Goal: Information Seeking & Learning: Learn about a topic

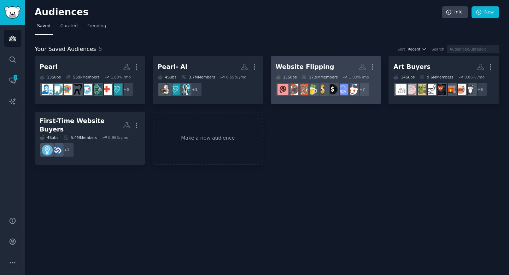
click at [314, 67] on div "Website Flipping" at bounding box center [305, 67] width 59 height 9
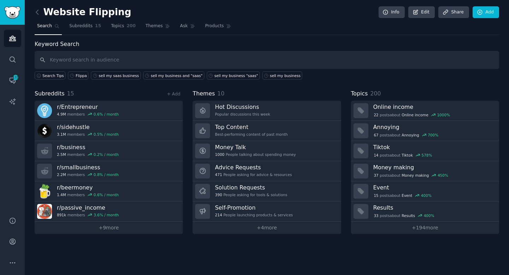
click at [178, 60] on input "text" at bounding box center [267, 60] width 465 height 18
type input "flippa"
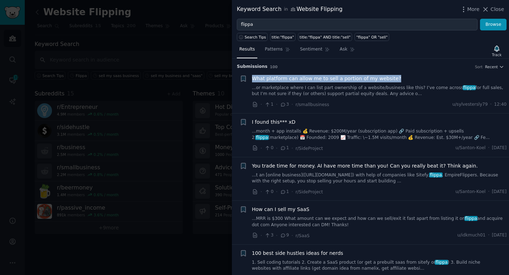
click at [373, 80] on span "What platform can allow me to sell a portion of my website?" at bounding box center [326, 78] width 149 height 7
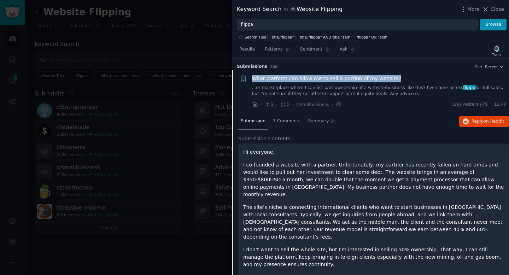
scroll to position [11, 0]
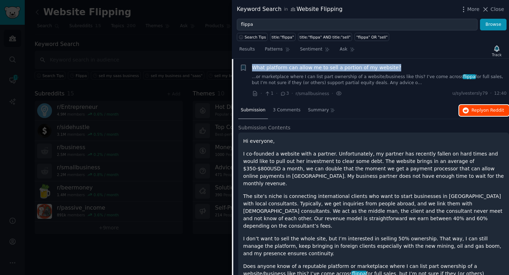
click at [474, 112] on span "Reply on Reddit" at bounding box center [488, 111] width 33 height 6
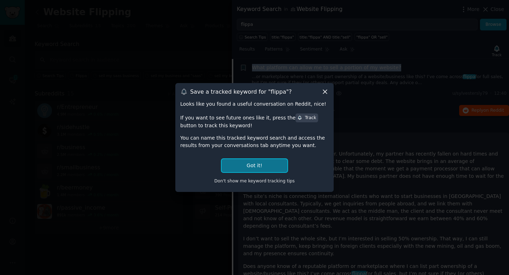
click at [265, 167] on button "Got it!" at bounding box center [255, 165] width 66 height 13
click at [259, 165] on p "I co-founded a website with a partner. Unfortunately, my partner has recently f…" at bounding box center [373, 168] width 261 height 37
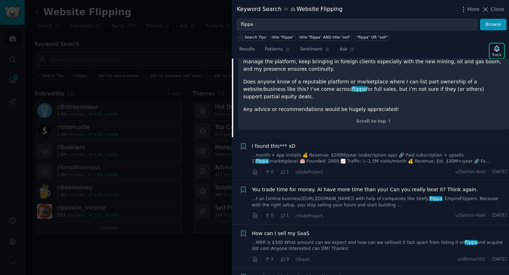
scroll to position [247, 0]
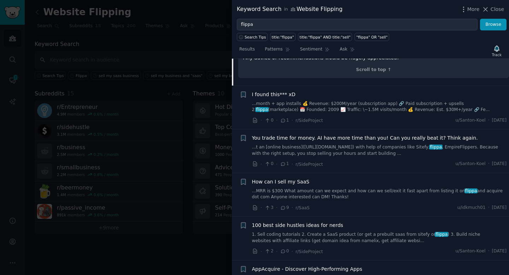
click at [288, 91] on span "I found this*** xD" at bounding box center [274, 94] width 44 height 7
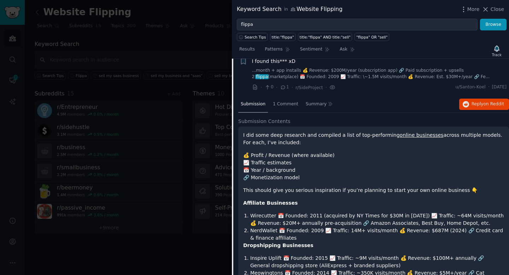
scroll to position [55, 0]
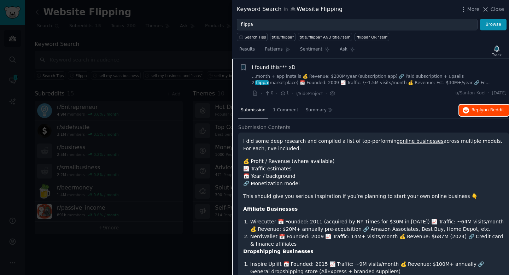
click at [495, 110] on span "on Reddit" at bounding box center [494, 110] width 21 height 5
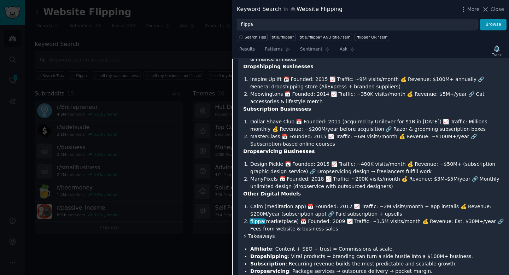
scroll to position [348, 0]
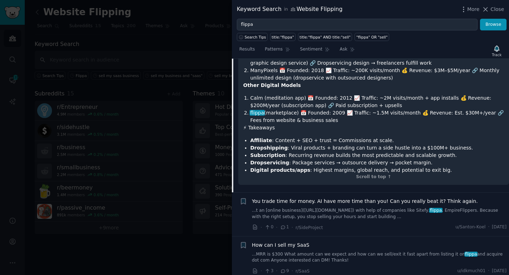
click at [417, 224] on div "· 0 · 1 · r/SideProject u/Santon-Koel · Sat 27/09/2025" at bounding box center [379, 227] width 255 height 7
click at [388, 203] on span "You trade time for money. AI have more time than you! Can you really beat it? T…" at bounding box center [365, 201] width 226 height 7
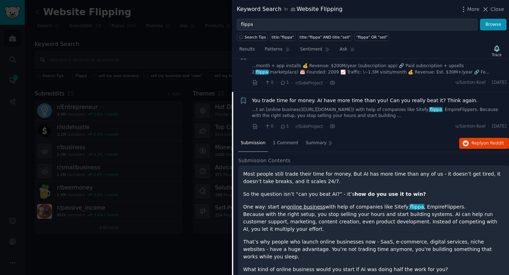
scroll to position [57, 0]
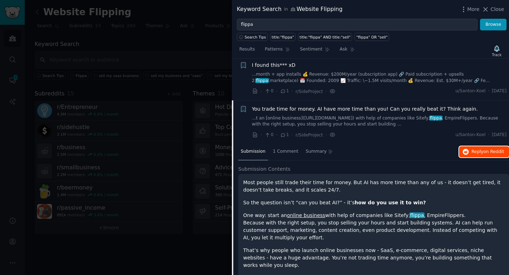
click at [477, 151] on span "Reply on Reddit" at bounding box center [488, 152] width 33 height 6
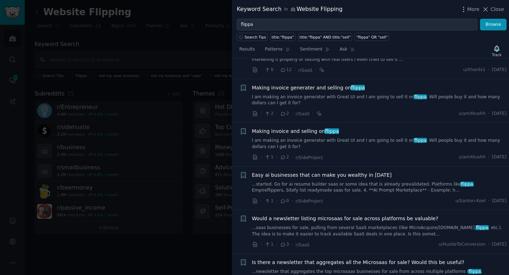
scroll to position [510, 0]
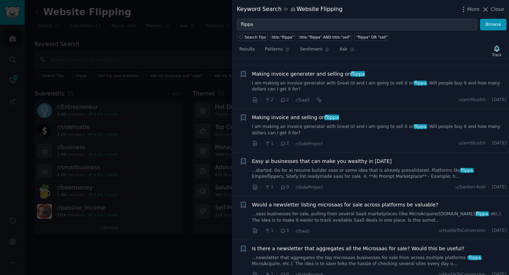
click at [371, 114] on div "Making invoice and selling on flippa" at bounding box center [379, 117] width 255 height 7
click at [350, 114] on div "Making invoice and selling on flippa" at bounding box center [379, 117] width 255 height 7
click at [299, 114] on span "Making invoice and selling on flippa" at bounding box center [295, 117] width 87 height 7
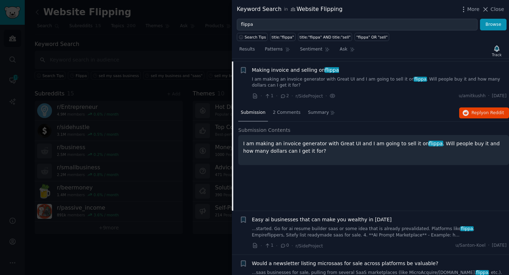
scroll to position [398, 0]
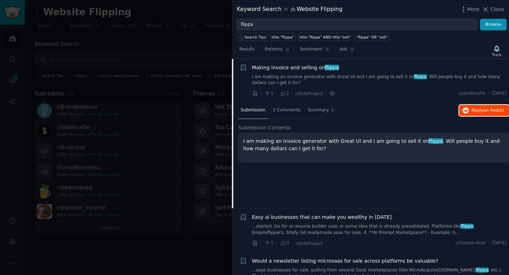
click at [472, 111] on span "Reply on Reddit" at bounding box center [488, 111] width 33 height 6
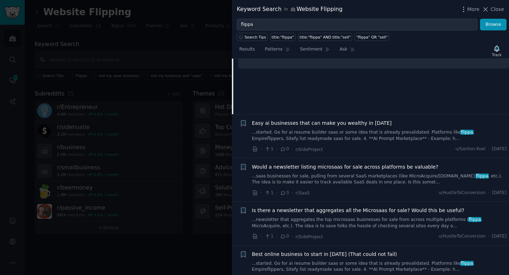
scroll to position [498, 0]
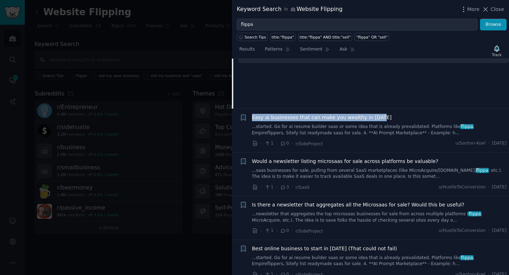
click at [318, 130] on link "...started. Go for ai resume builder saas or some idea that is already prevalid…" at bounding box center [379, 130] width 255 height 12
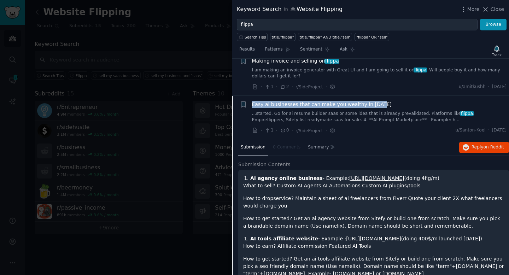
scroll to position [395, 0]
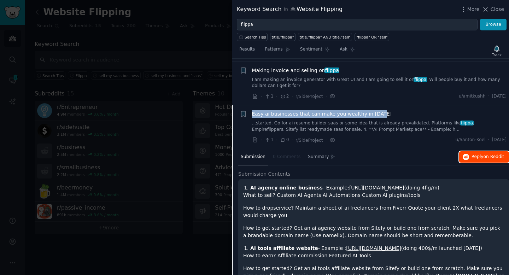
click at [478, 159] on span "Reply on Reddit" at bounding box center [488, 157] width 33 height 6
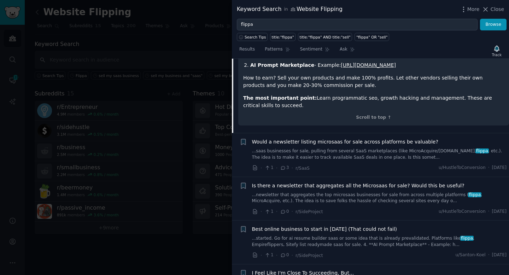
scroll to position [673, 0]
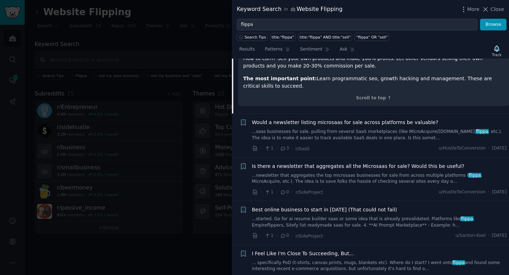
click at [346, 119] on span "Would a newsletter listing microsaas for sale across platforms be valuable?" at bounding box center [345, 122] width 186 height 7
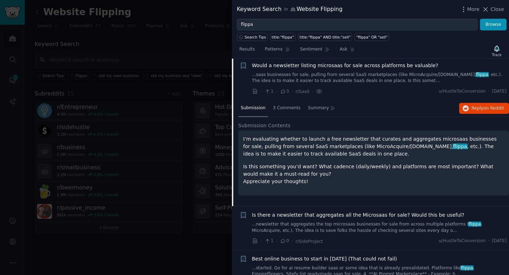
scroll to position [485, 0]
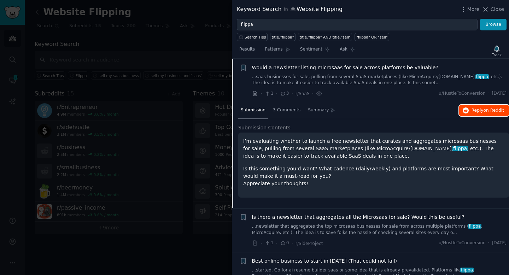
click at [478, 111] on span "Reply on Reddit" at bounding box center [488, 111] width 33 height 6
